Goal: Task Accomplishment & Management: Manage account settings

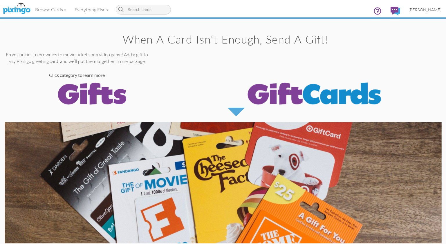
click at [425, 10] on span "[PERSON_NAME]" at bounding box center [425, 9] width 33 height 5
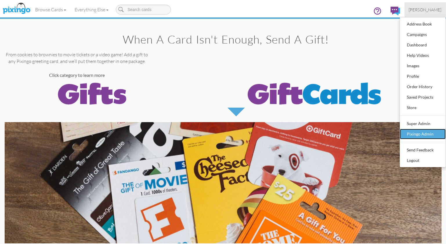
click at [427, 135] on div "Pixingo Admin" at bounding box center [423, 134] width 34 height 9
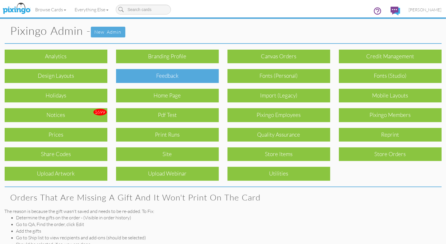
click at [183, 81] on div "Feedback" at bounding box center [167, 76] width 103 height 14
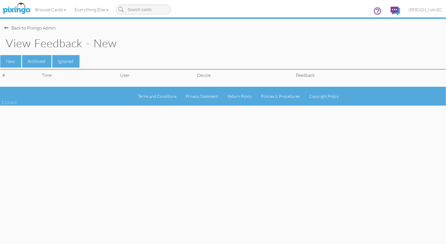
click at [296, 56] on div "New Archived Ignored" at bounding box center [223, 61] width 446 height 12
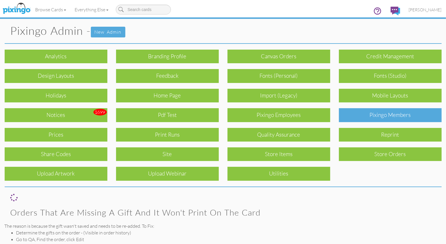
click at [372, 116] on div "Pixingo Members" at bounding box center [390, 115] width 103 height 14
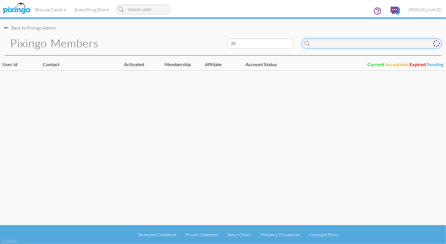
drag, startPoint x: 332, startPoint y: 43, endPoint x: 353, endPoint y: 52, distance: 23.0
click at [332, 43] on input at bounding box center [372, 44] width 140 height 10
type input "jv"
click at [428, 9] on span "[PERSON_NAME]" at bounding box center [425, 9] width 33 height 5
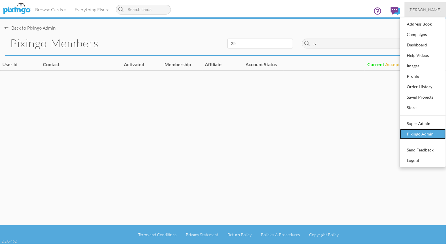
click at [434, 131] on div "Pixingo Admin" at bounding box center [423, 134] width 34 height 9
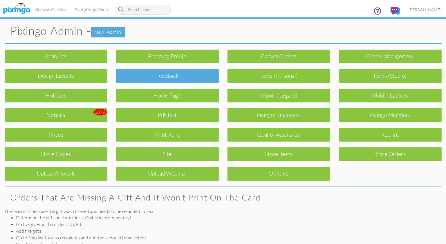
click at [213, 81] on div "Feedback" at bounding box center [167, 76] width 103 height 14
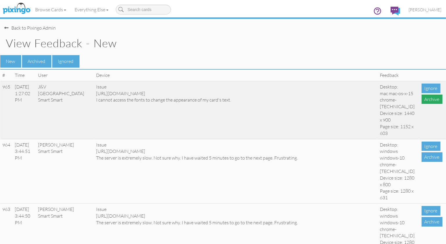
click at [427, 100] on div "Archive" at bounding box center [432, 100] width 21 height 10
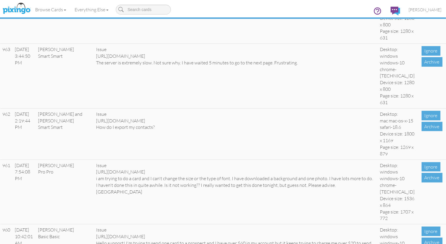
scroll to position [173, 0]
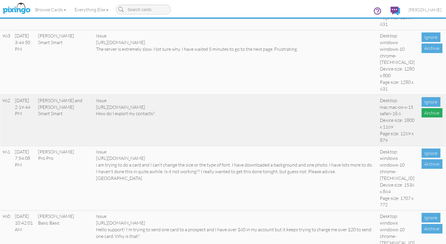
click at [427, 118] on div "Archive" at bounding box center [432, 113] width 21 height 10
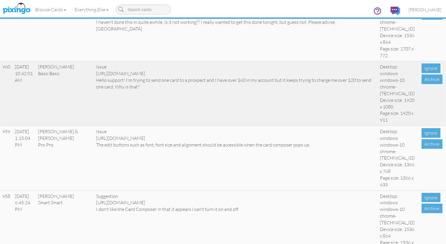
scroll to position [268, 0]
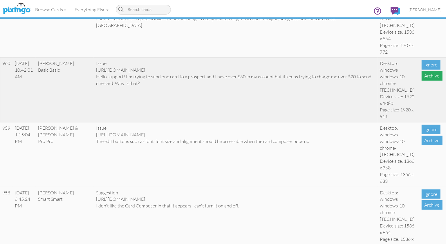
click at [428, 81] on div "Archive" at bounding box center [432, 76] width 21 height 10
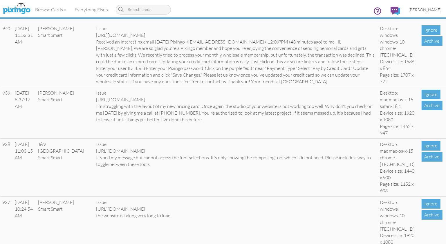
scroll to position [1503, 0]
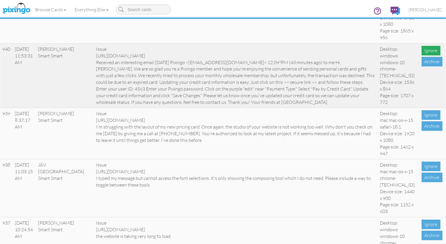
click at [431, 55] on div "Ignore" at bounding box center [431, 51] width 19 height 10
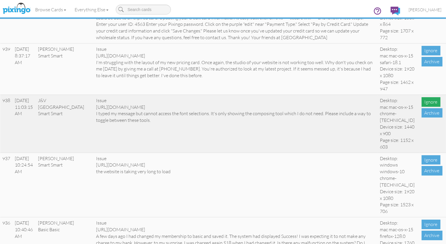
click at [428, 107] on div "Ignore" at bounding box center [431, 102] width 19 height 10
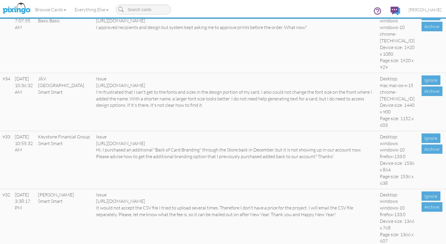
scroll to position [1701, 0]
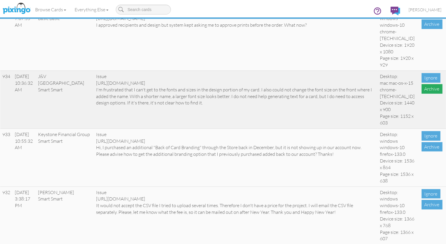
click at [429, 94] on div "Archive" at bounding box center [432, 89] width 21 height 10
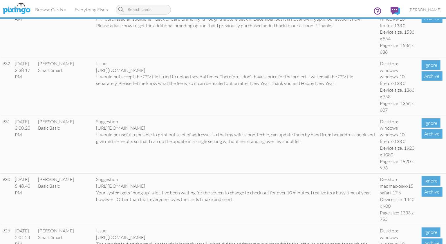
scroll to position [1771, 0]
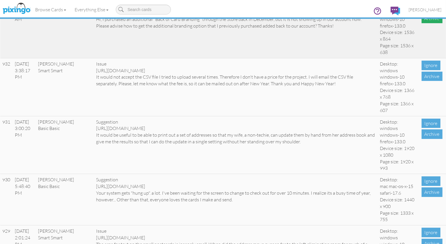
click at [428, 23] on div "Archive" at bounding box center [432, 19] width 21 height 10
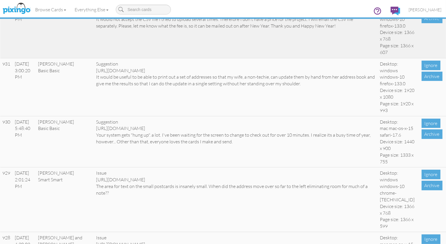
click at [433, 12] on div "Ignore" at bounding box center [431, 8] width 19 height 10
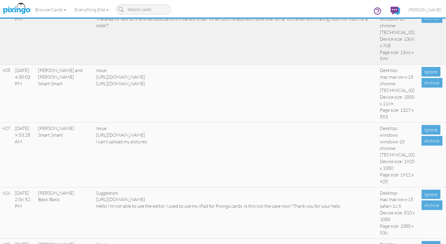
scroll to position [1883, 0]
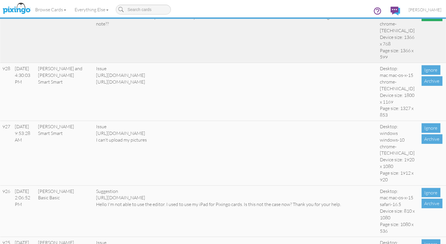
click at [430, 21] on div "Archive" at bounding box center [432, 17] width 21 height 10
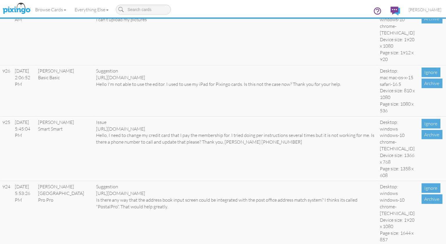
scroll to position [1947, 0]
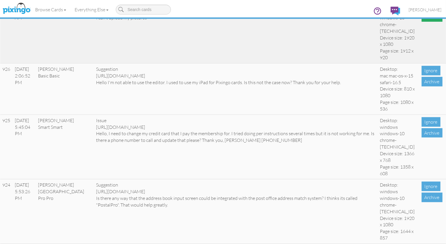
click at [431, 22] on div "Archive" at bounding box center [432, 17] width 21 height 10
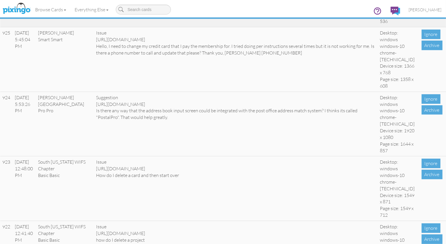
scroll to position [1971, 0]
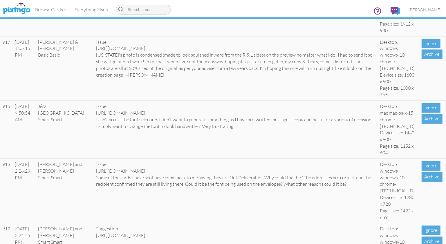
scroll to position [2422, 0]
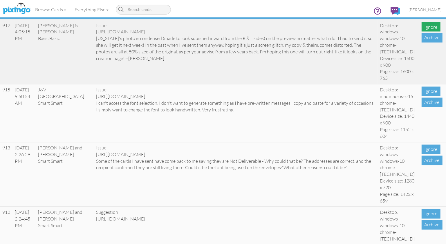
click at [427, 32] on div "Ignore" at bounding box center [431, 27] width 19 height 10
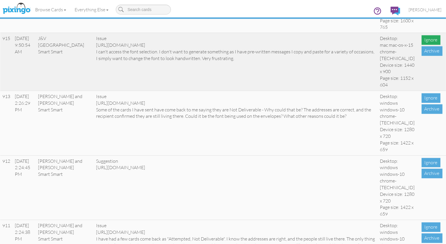
click at [430, 45] on div "Ignore" at bounding box center [431, 40] width 19 height 10
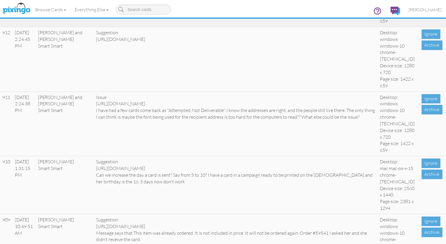
scroll to position [2489, 0]
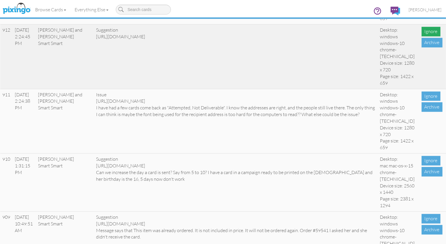
click at [431, 36] on div "Ignore" at bounding box center [431, 32] width 19 height 10
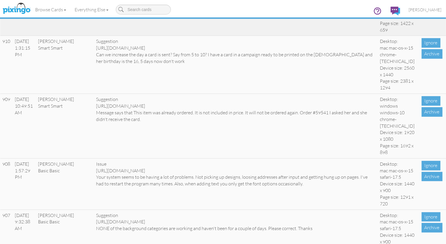
scroll to position [2565, 0]
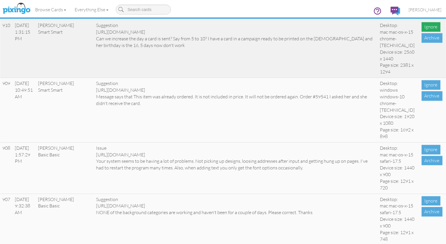
click at [428, 32] on div "Ignore" at bounding box center [431, 27] width 19 height 10
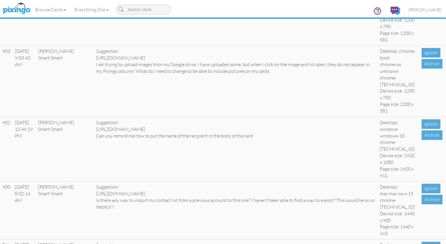
scroll to position [2770, 0]
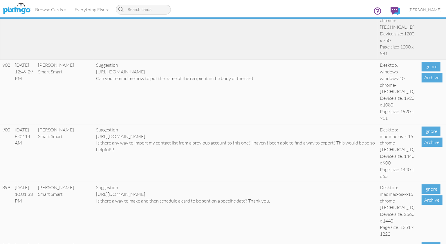
click at [428, 11] on div "Archive" at bounding box center [432, 6] width 21 height 10
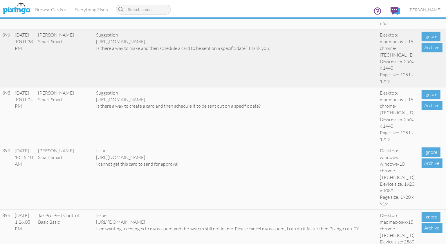
scroll to position [2854, 0]
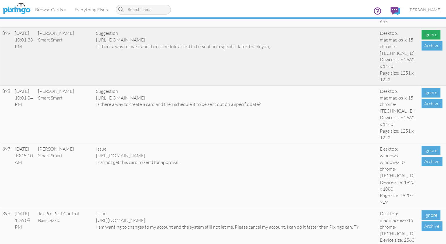
click at [432, 39] on div "Ignore" at bounding box center [431, 35] width 19 height 10
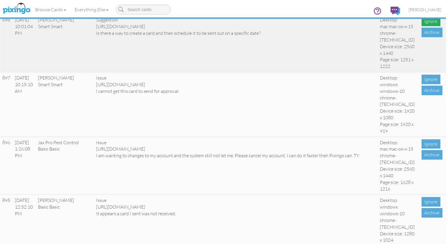
click at [428, 26] on div "Ignore" at bounding box center [431, 22] width 19 height 10
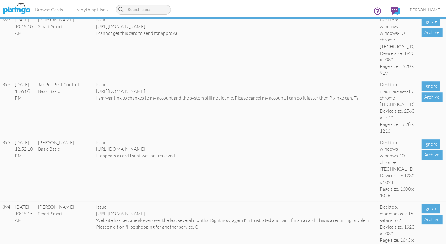
scroll to position [2872, 0]
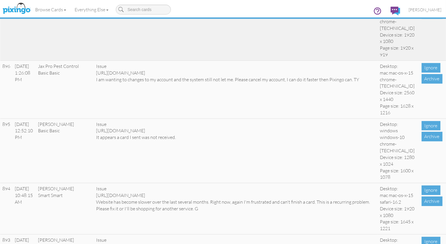
click at [430, 8] on div "Ignore" at bounding box center [431, 3] width 19 height 10
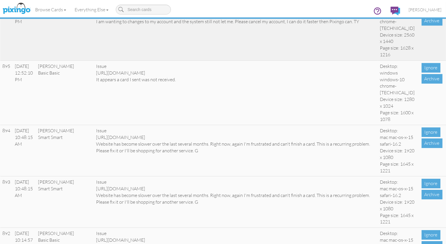
scroll to position [2884, 0]
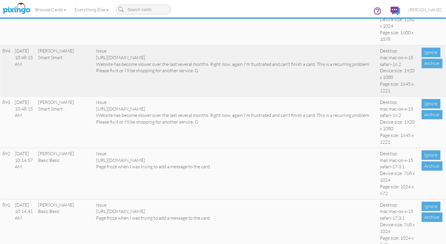
scroll to position [2888, 0]
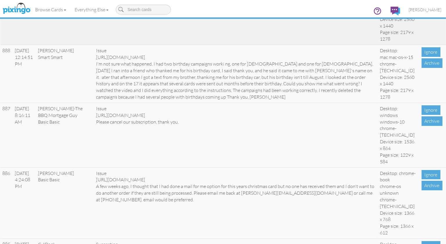
scroll to position [3196, 0]
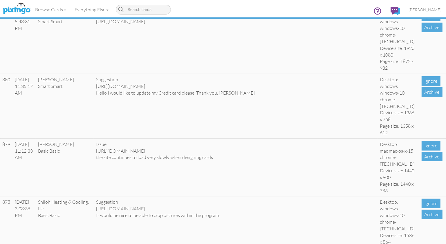
scroll to position [3492, 0]
click at [20, 8] on img at bounding box center [16, 8] width 31 height 15
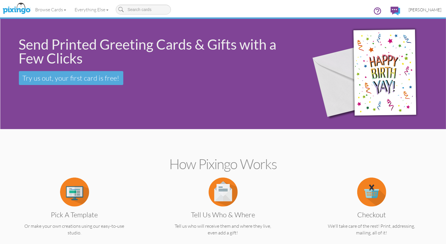
click at [422, 11] on span "[PERSON_NAME]" at bounding box center [425, 9] width 33 height 5
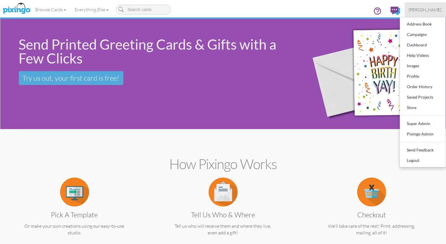
click at [218, 58] on div "Send Printed Greeting Cards & Gifts with a Few Clicks" at bounding box center [156, 51] width 274 height 28
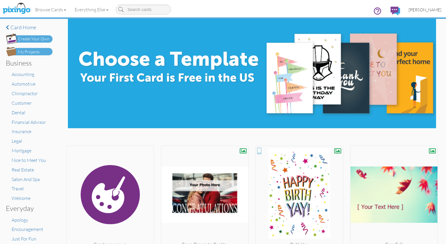
click at [427, 9] on span "[PERSON_NAME]" at bounding box center [425, 9] width 33 height 5
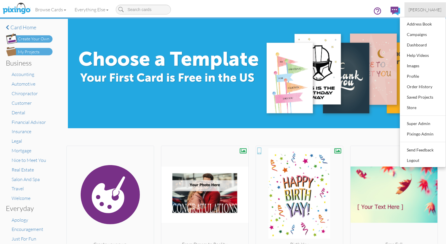
click at [427, 9] on span "[PERSON_NAME]" at bounding box center [425, 9] width 33 height 5
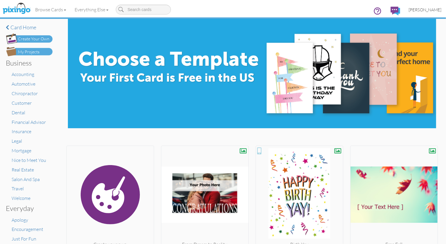
click at [428, 8] on span "[PERSON_NAME]" at bounding box center [425, 9] width 33 height 5
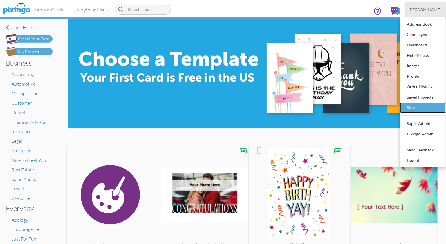
click at [417, 108] on div "Store" at bounding box center [423, 107] width 34 height 9
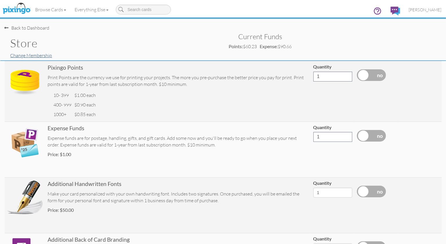
click at [39, 55] on link "Change Membership" at bounding box center [31, 56] width 42 height 6
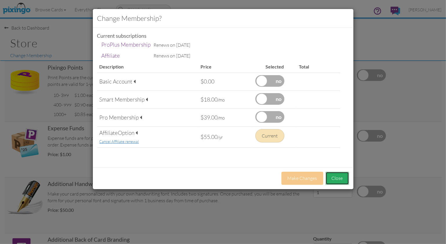
click at [336, 179] on button "Close" at bounding box center [337, 178] width 23 height 13
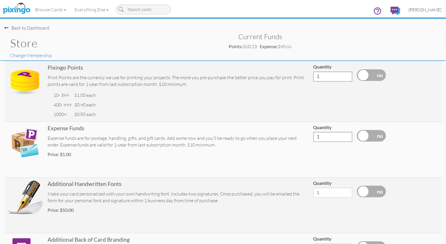
click at [427, 8] on span "[PERSON_NAME]" at bounding box center [425, 9] width 33 height 5
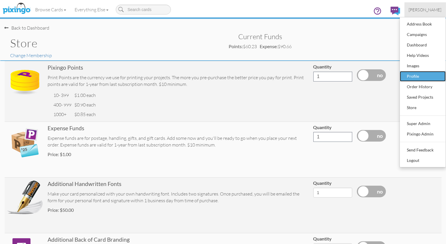
click at [412, 76] on div "Profile" at bounding box center [423, 76] width 34 height 9
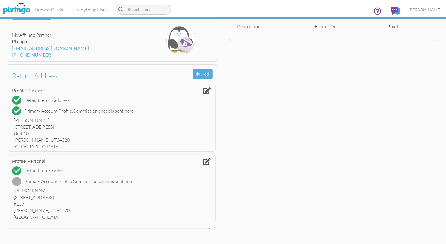
scroll to position [108, 0]
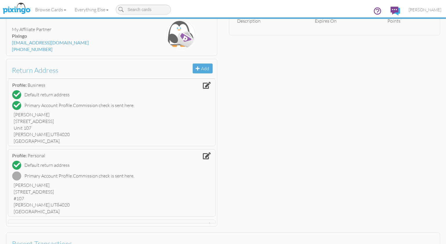
click at [413, 100] on div "Account Bryan Thayer ProPlus , Affiliate (1644) bthayer@pixingo.com https://pix…" at bounding box center [223, 88] width 446 height 281
click at [402, 94] on div "Account Bryan Thayer ProPlus , Affiliate (1644) bthayer@pixingo.com https://pix…" at bounding box center [223, 88] width 446 height 281
click at [433, 10] on span "[PERSON_NAME]" at bounding box center [425, 9] width 33 height 5
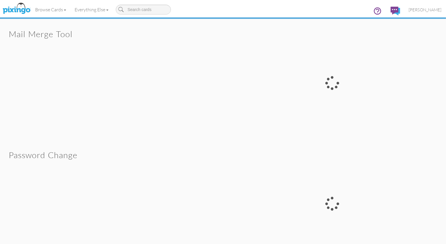
scroll to position [1960, 0]
click at [275, 93] on div at bounding box center [332, 78] width 218 height 118
